Goal: Task Accomplishment & Management: Manage account settings

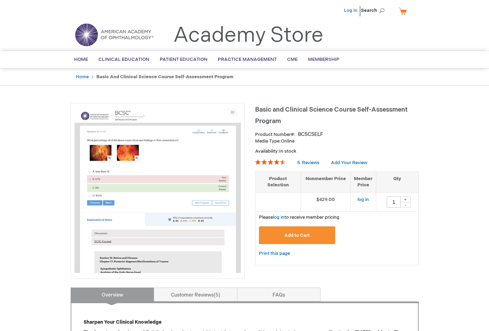
click at [350, 13] on link "Log In" at bounding box center [351, 11] width 14 height 6
click at [313, 6] on li "[PERSON_NAME]" at bounding box center [316, 10] width 42 height 21
click at [315, 11] on span "[PERSON_NAME]" at bounding box center [316, 11] width 39 height 6
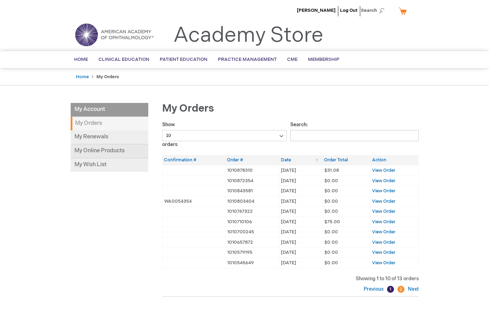
click at [109, 148] on link "My Online Products" at bounding box center [110, 151] width 78 height 14
